Goal: Task Accomplishment & Management: Manage account settings

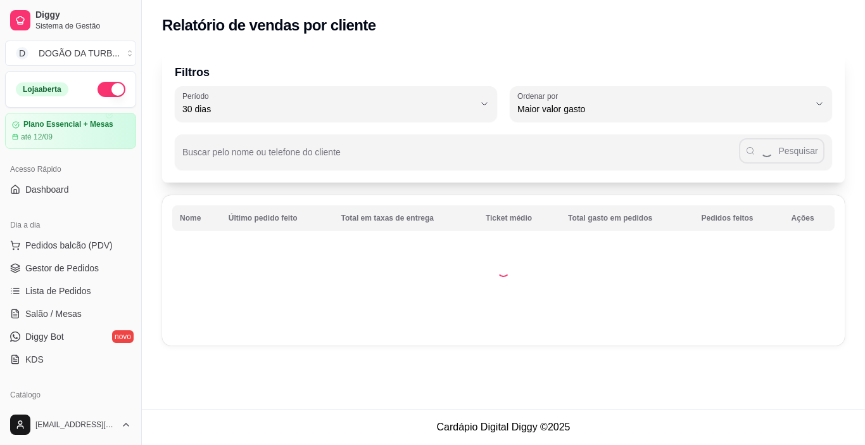
select select "30"
select select "HIGHEST_TOTAL_SPENT_WITH_ORDERS"
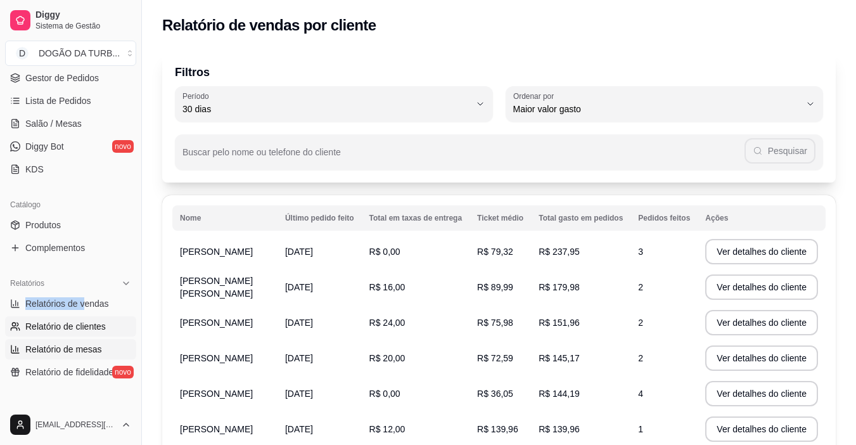
scroll to position [253, 0]
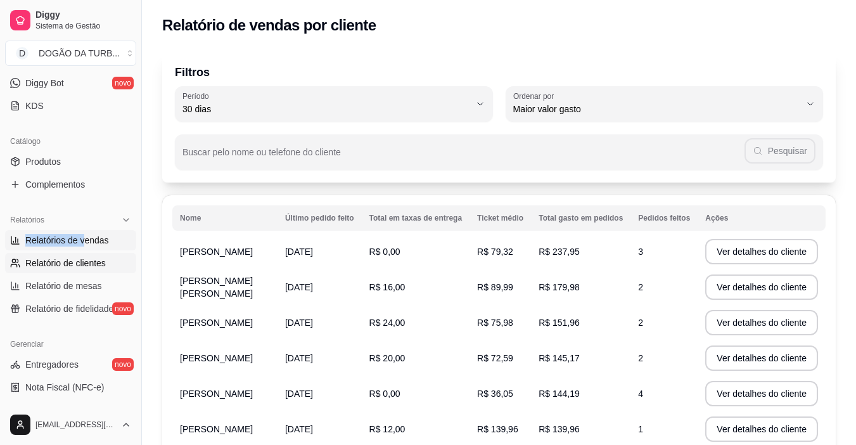
click at [112, 237] on link "Relatórios de vendas" at bounding box center [70, 240] width 131 height 20
select select "ALL"
select select "0"
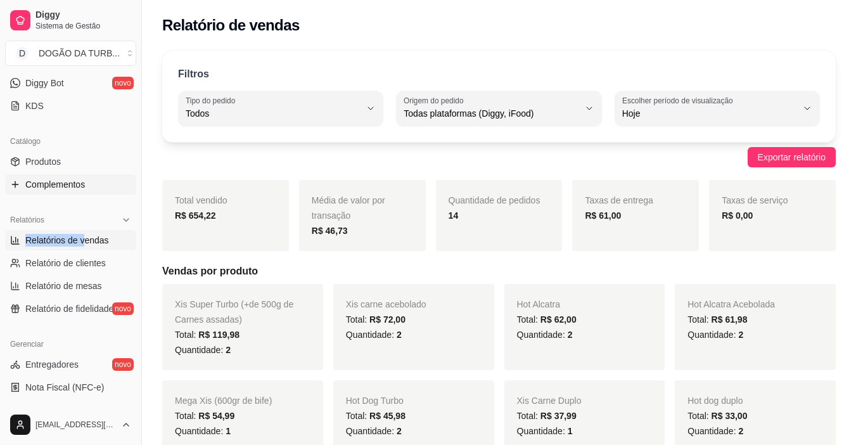
scroll to position [63, 0]
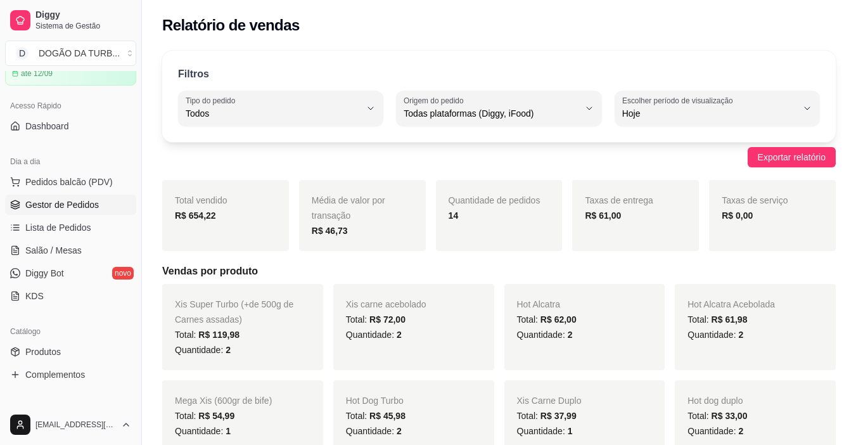
click at [58, 205] on span "Gestor de Pedidos" at bounding box center [61, 204] width 73 height 13
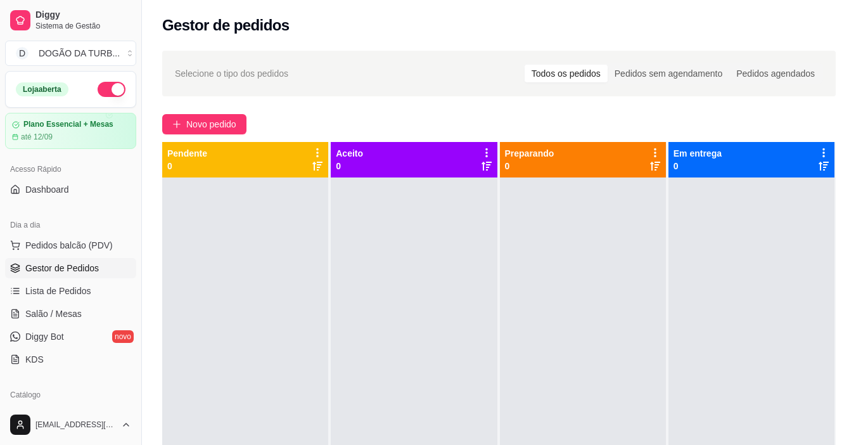
click at [101, 86] on button "button" at bounding box center [112, 89] width 28 height 15
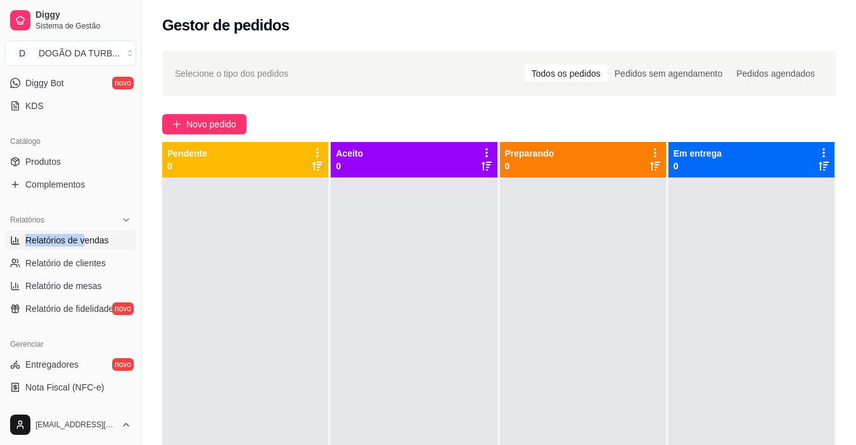
click at [104, 239] on span "Relatórios de vendas" at bounding box center [67, 240] width 84 height 13
select select "ALL"
select select "0"
